Goal: Information Seeking & Learning: Find specific fact

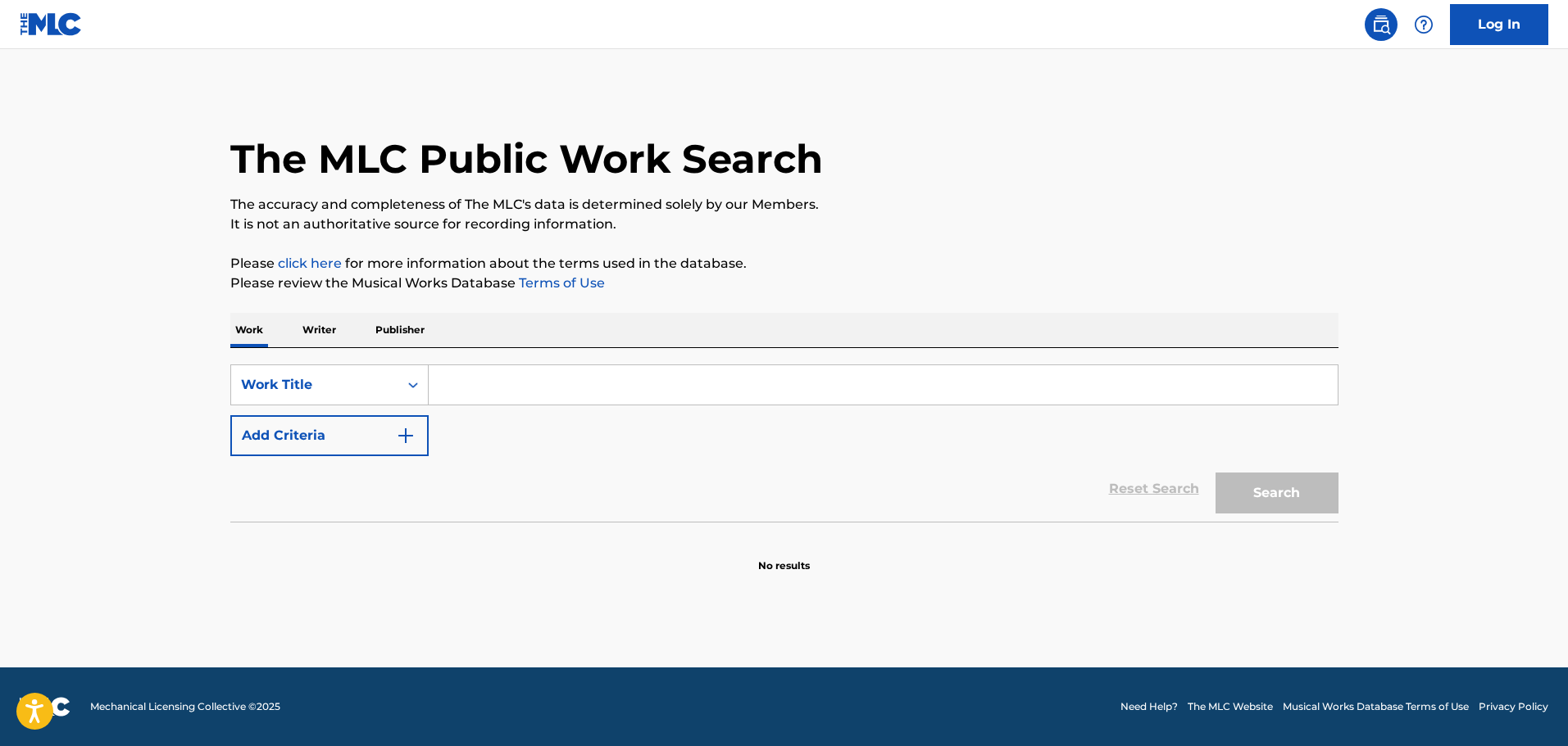
click at [565, 397] on input "Search Form" at bounding box center [883, 385] width 909 height 39
paste input "CASANOVA"
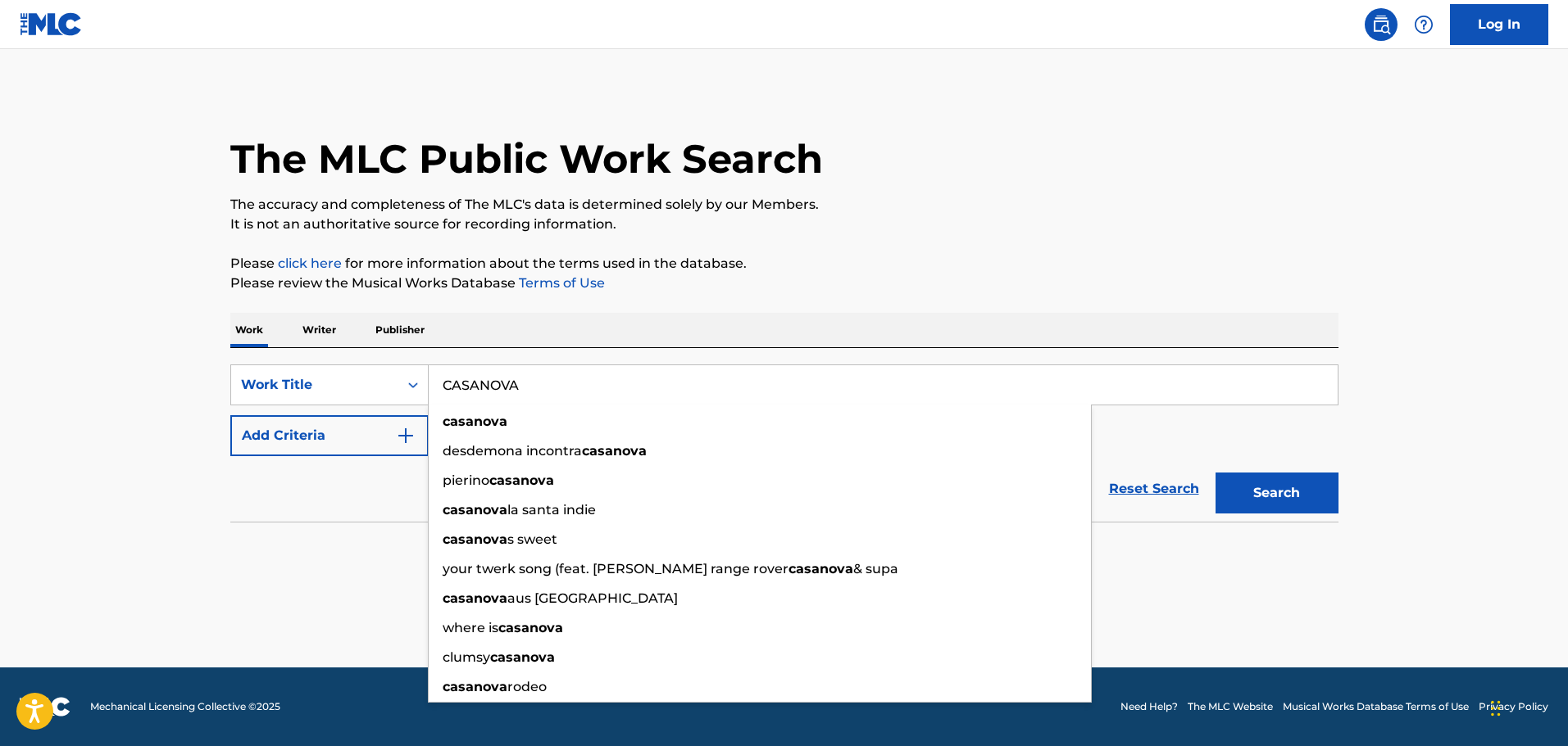
type input "CASANOVA"
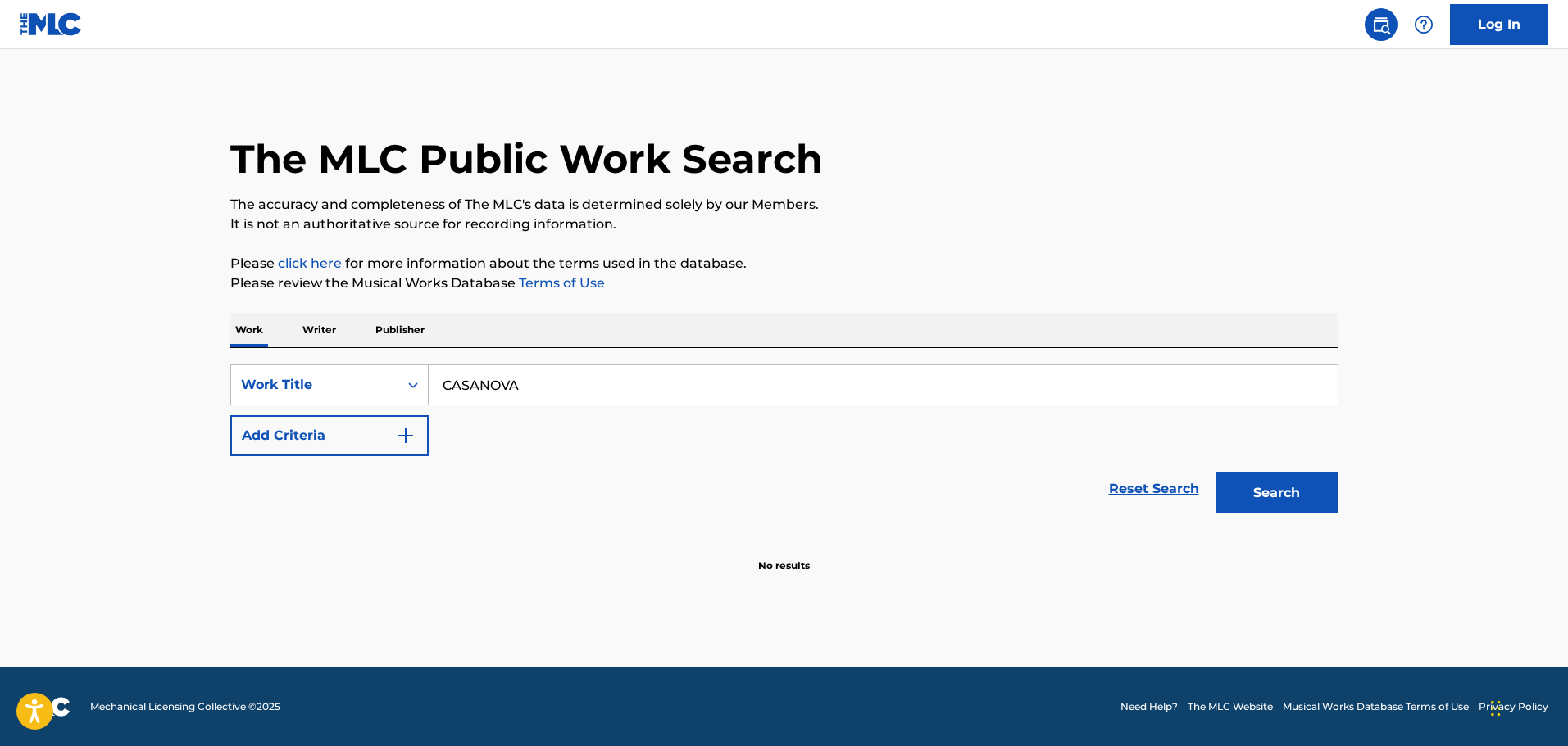
click at [427, 441] on button "Add Criteria" at bounding box center [330, 436] width 198 height 41
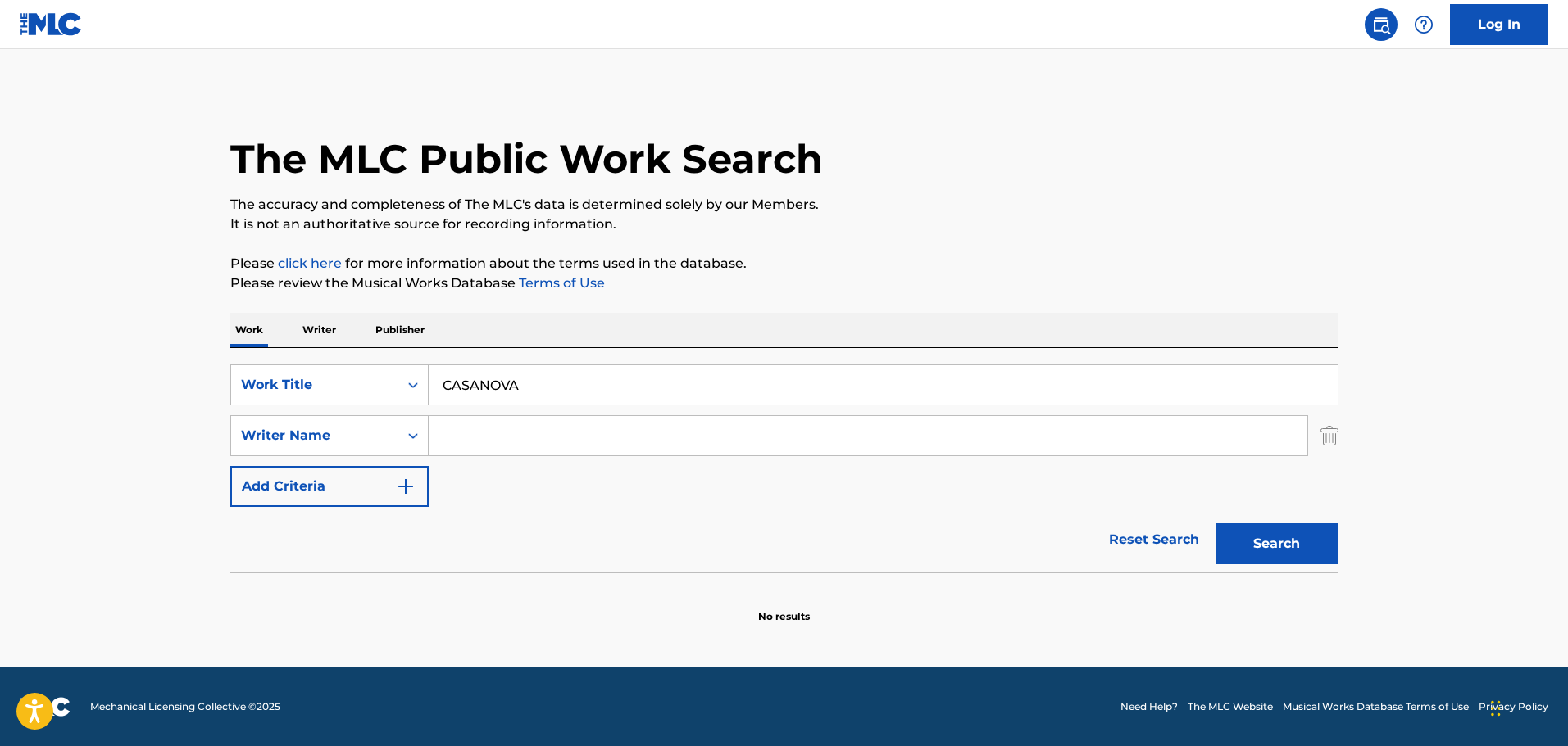
click at [484, 442] on input "Search Form" at bounding box center [868, 436] width 879 height 39
paste input "[PERSON_NAME],"
type input "[PERSON_NAME]"
click at [1215, 524] on button "Search" at bounding box center [1276, 544] width 123 height 41
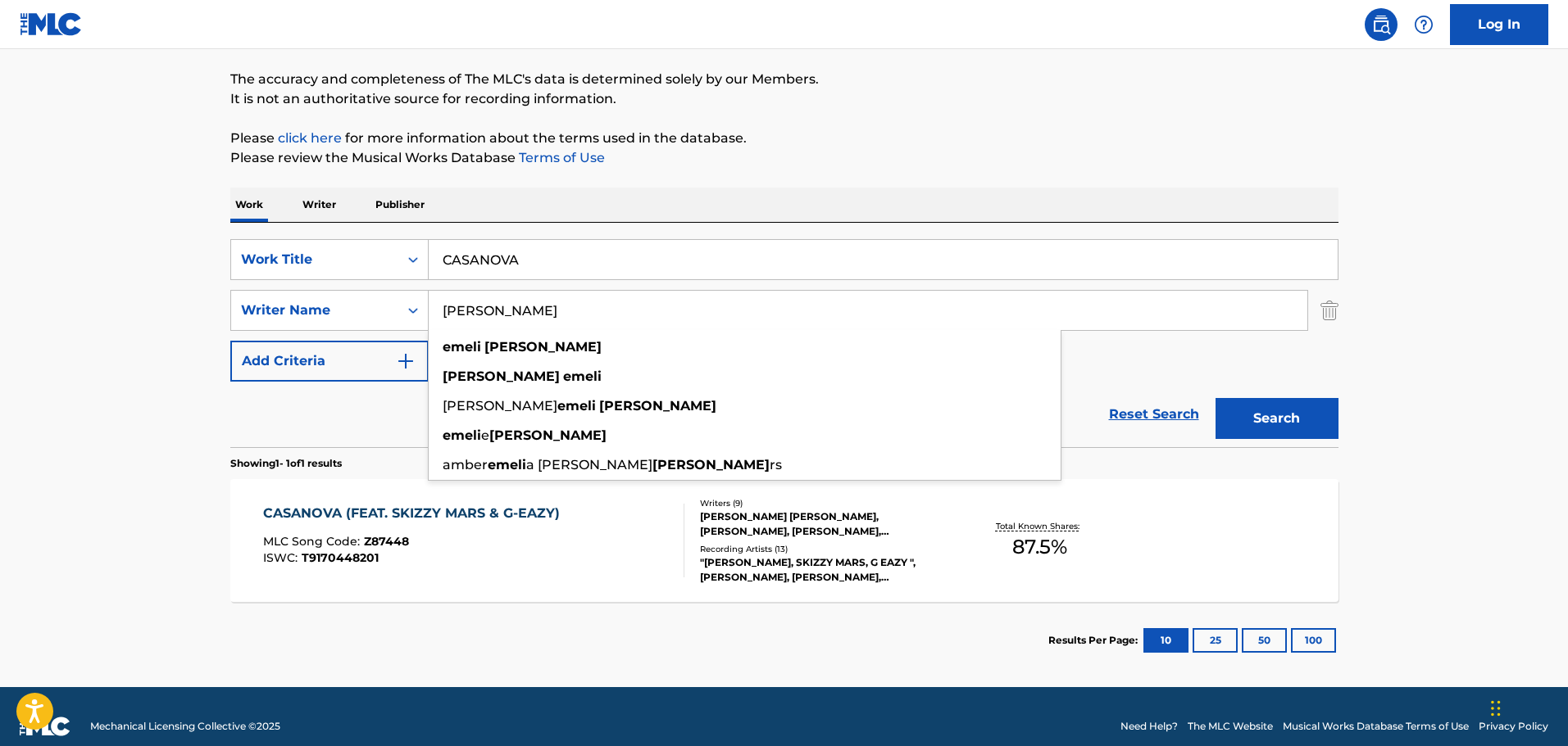
scroll to position [145, 0]
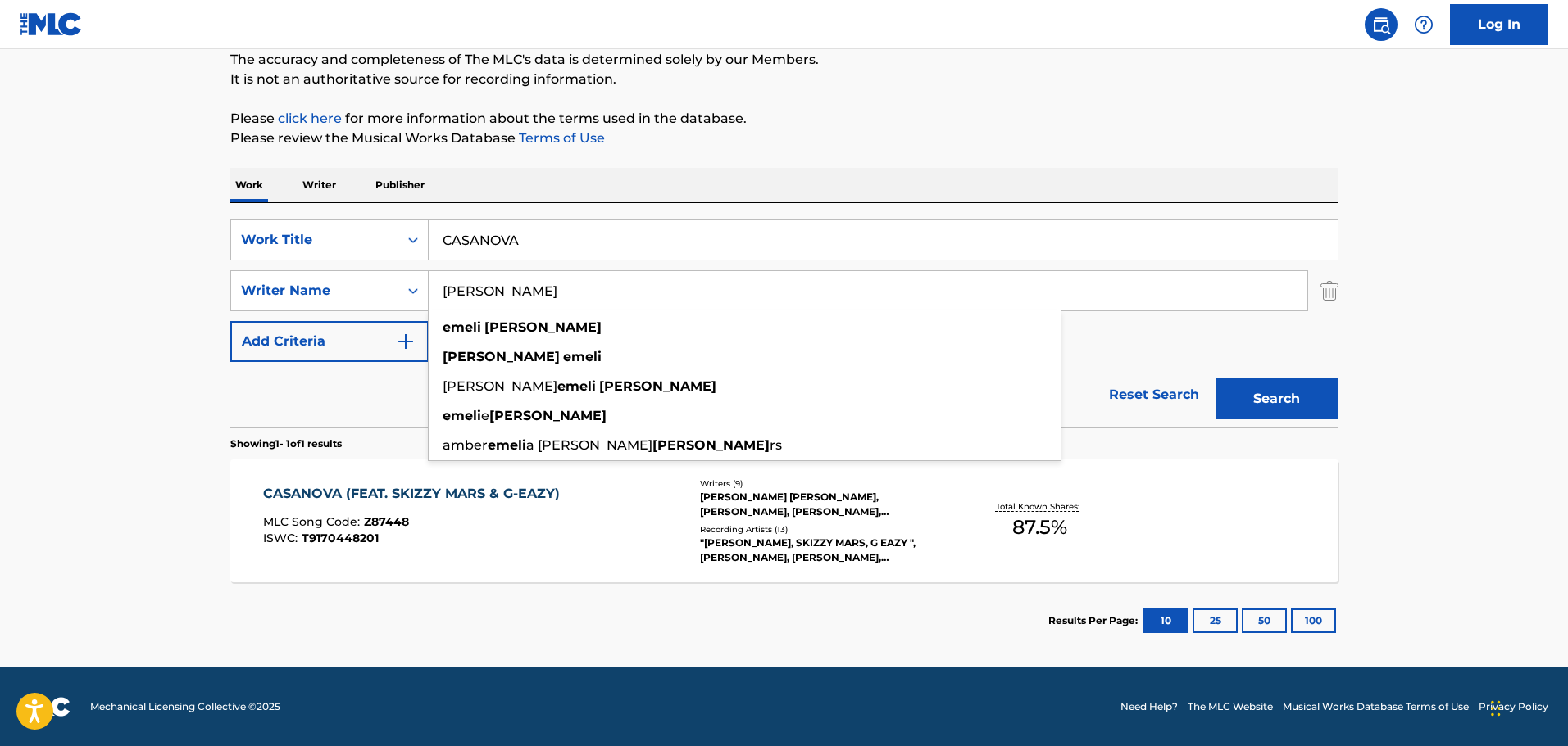
click at [182, 484] on main "The MLC Public Work Search The accuracy and completeness of The MLC's data is d…" at bounding box center [784, 285] width 1568 height 764
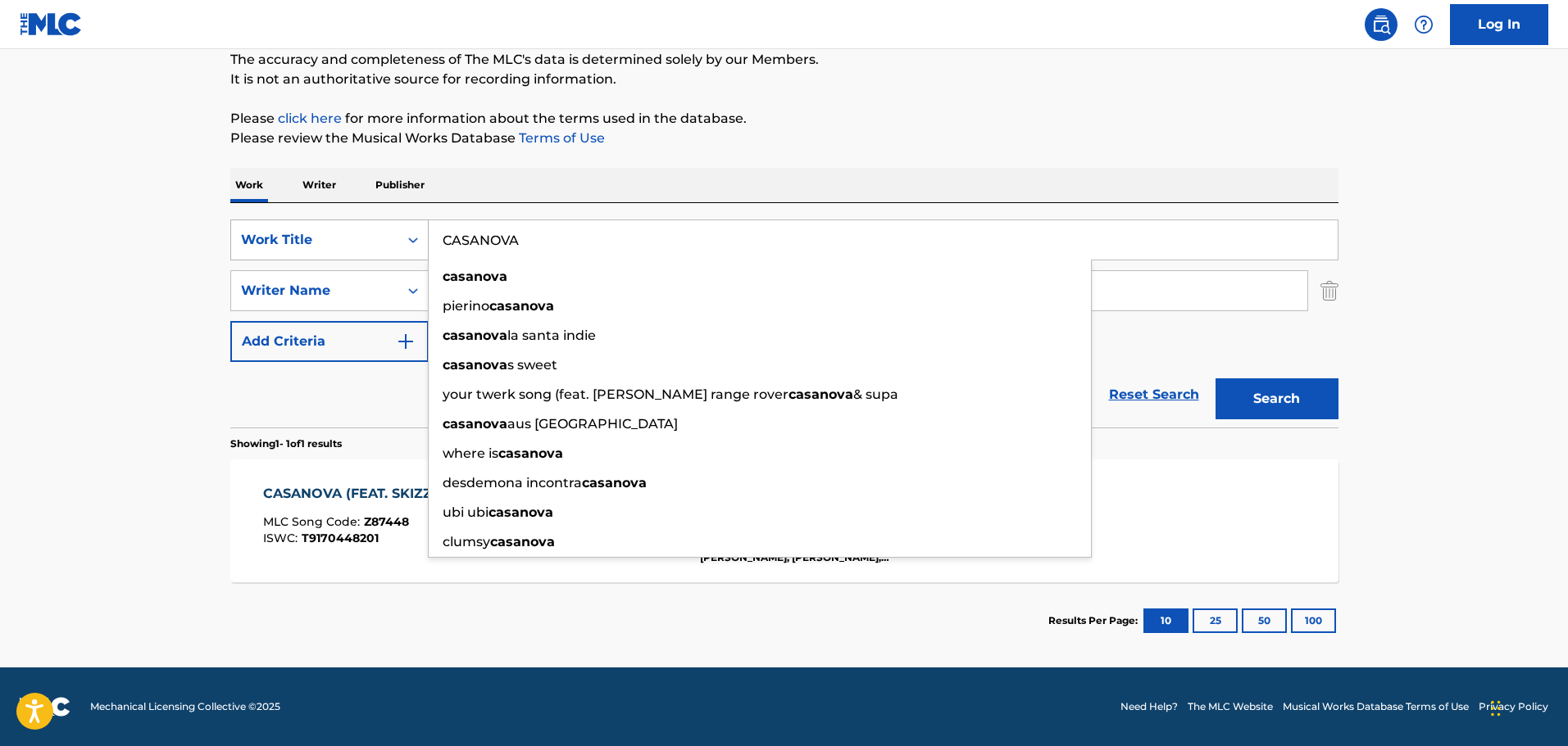
drag, startPoint x: 540, startPoint y: 239, endPoint x: 388, endPoint y: 239, distance: 152.0
click at [388, 239] on div "SearchWithCriteriaec13ee39-c62c-4ebc-b568-4deede8e8c3e Work Title CASANOVA casa…" at bounding box center [784, 240] width 1109 height 41
paste input "[PERSON_NAME] KA SATH HAI TUMHARA HAMAR"
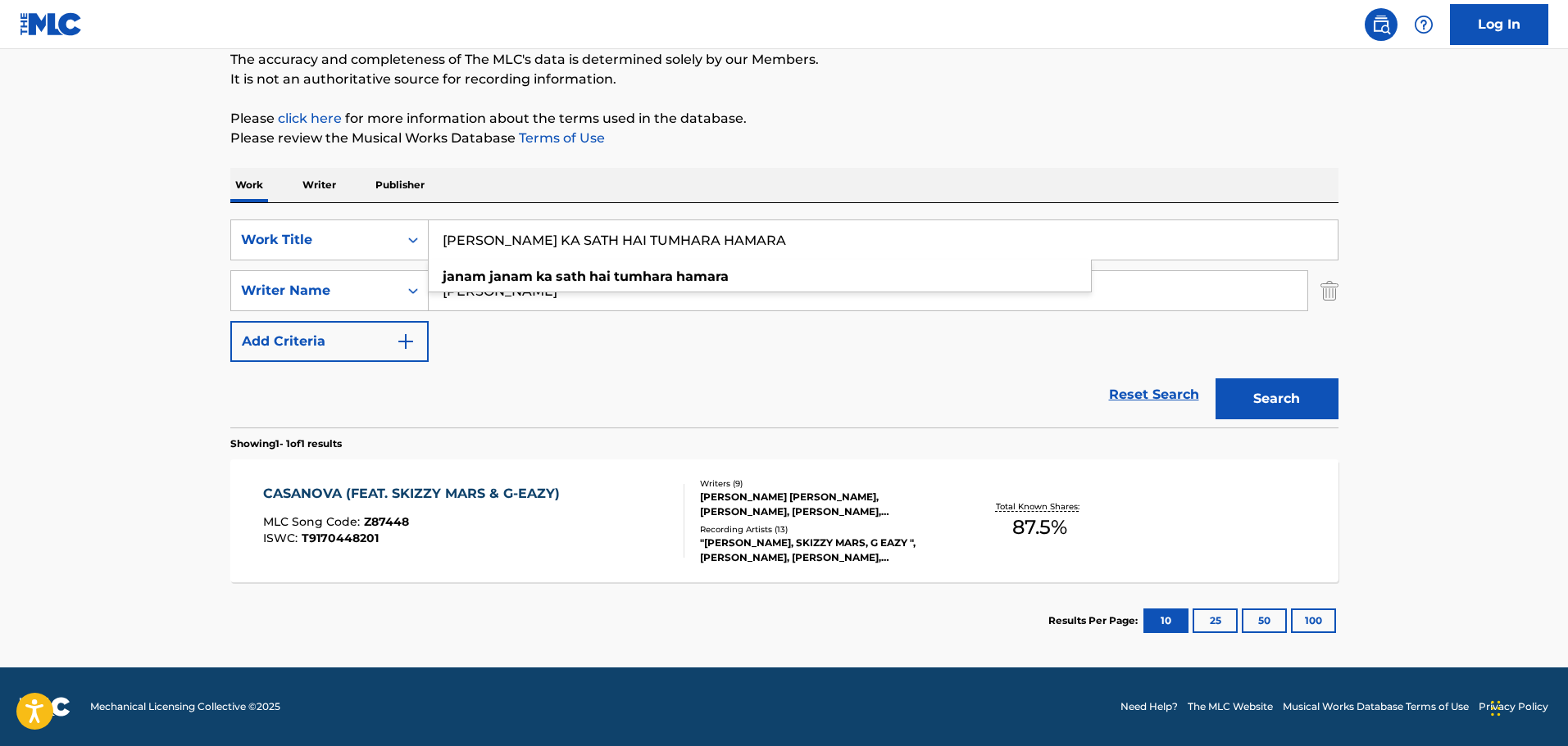
type input "[PERSON_NAME] KA SATH HAI TUMHARA HAMARA"
drag, startPoint x: 574, startPoint y: 302, endPoint x: 381, endPoint y: 302, distance: 193.0
click at [381, 302] on div "SearchWithCriteria04a26fe4-338b-421b-ba70-a7dee517a864 Writer Name [PERSON_NAME]" at bounding box center [784, 291] width 1109 height 41
paste input "[PERSON_NAME]"
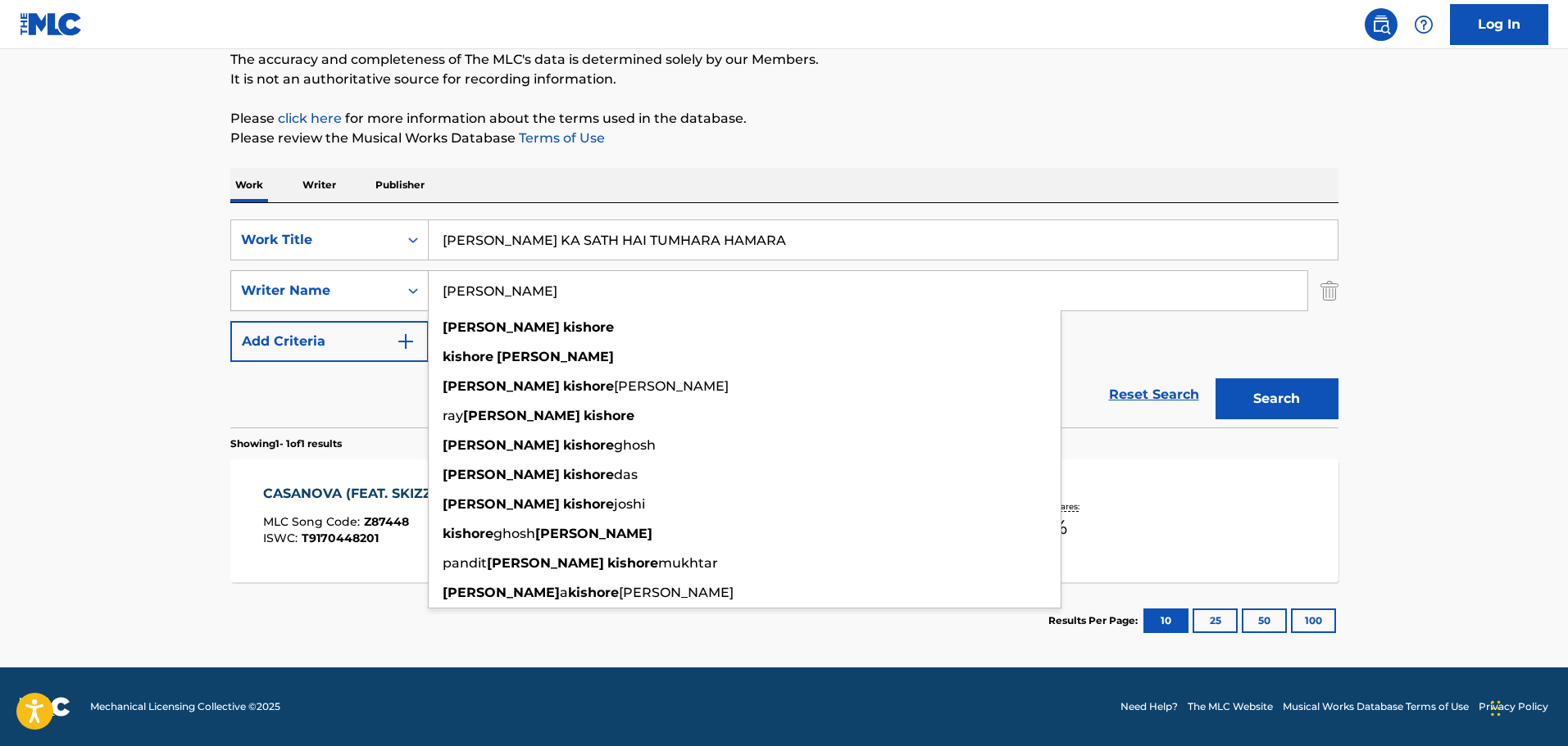
type input "[PERSON_NAME]"
click at [1215, 379] on button "Search" at bounding box center [1276, 399] width 123 height 41
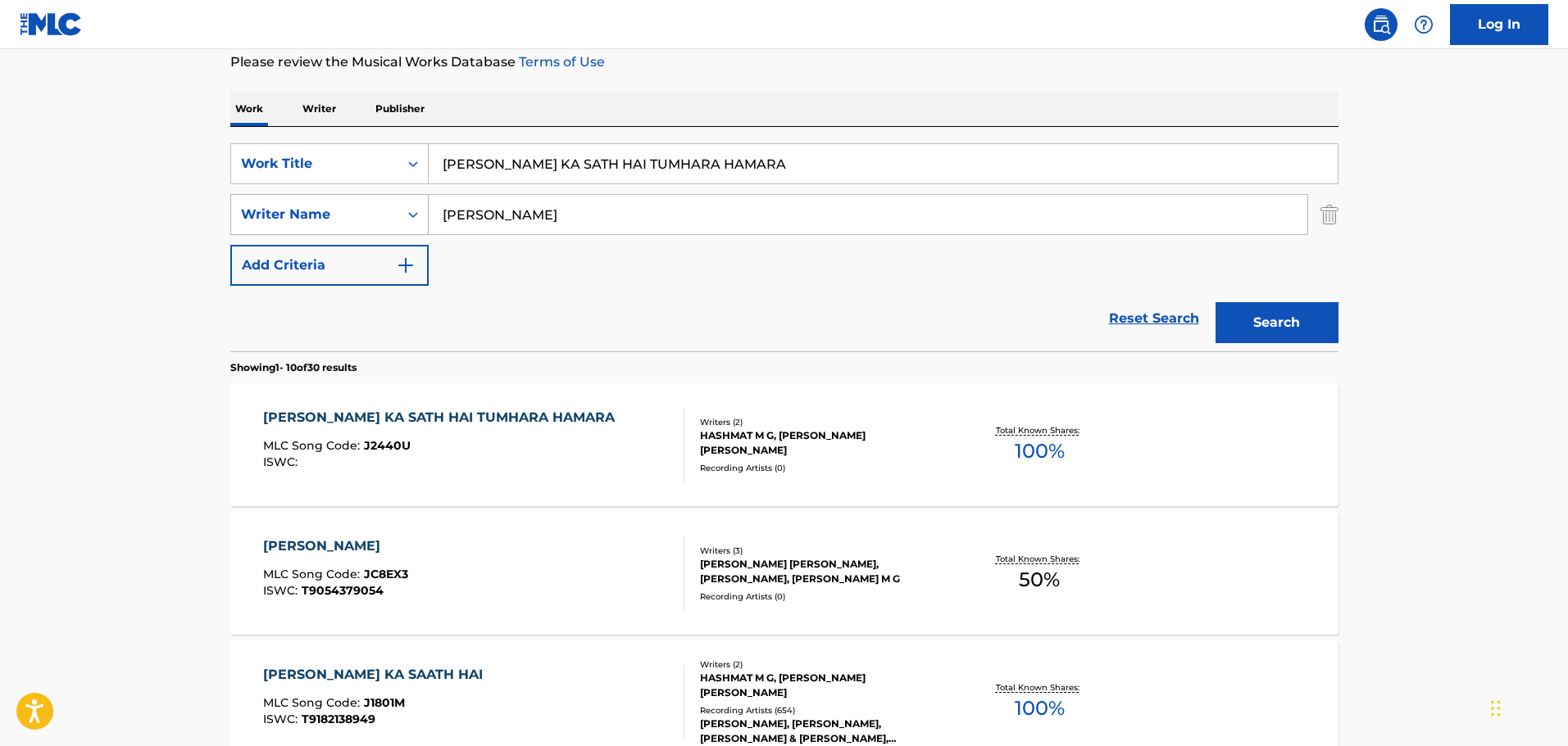
scroll to position [82, 0]
